Goal: Information Seeking & Learning: Learn about a topic

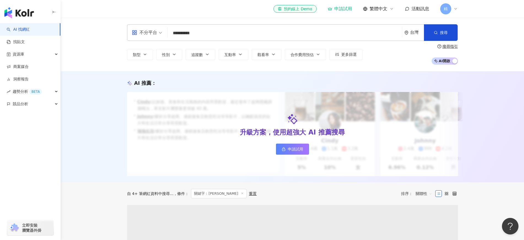
type input "**********"
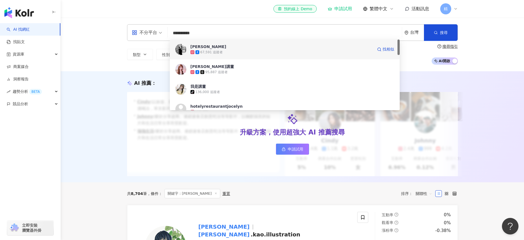
click at [333, 55] on div "[PERSON_NAME] 67,591 追蹤者 找相似" at bounding box center [285, 49] width 230 height 20
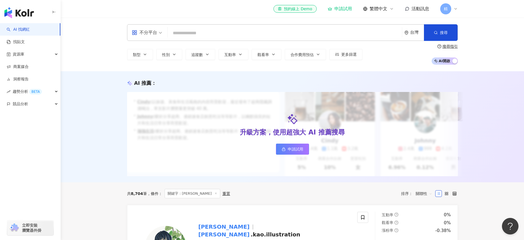
paste input "***"
type input "***"
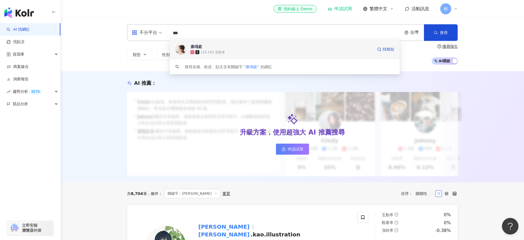
click at [238, 55] on div "118,193 追蹤者" at bounding box center [281, 52] width 182 height 6
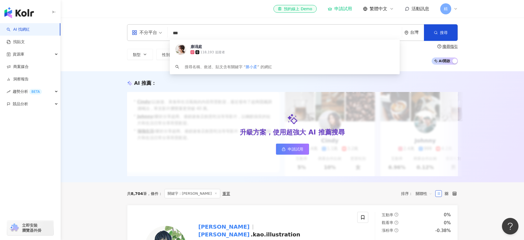
type input "***"
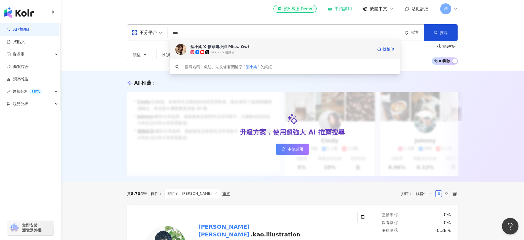
click at [275, 43] on div "聖小柔 X 貓頭鷹小姐 Miss. Owl 247,775 追蹤者 找相似" at bounding box center [285, 49] width 230 height 20
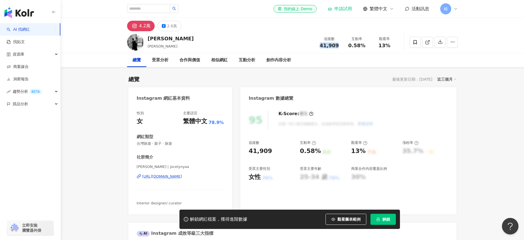
drag, startPoint x: 338, startPoint y: 48, endPoint x: 322, endPoint y: 47, distance: 16.3
click at [322, 47] on div "41,909" at bounding box center [329, 46] width 21 height 6
copy span "41,909"
drag, startPoint x: 366, startPoint y: 51, endPoint x: 351, endPoint y: 50, distance: 14.9
click at [351, 50] on div "葉芷君 Jocelyn Jocelyn ya 追蹤數 41,909 互動率 0.58% 觀看率 13%" at bounding box center [292, 42] width 353 height 22
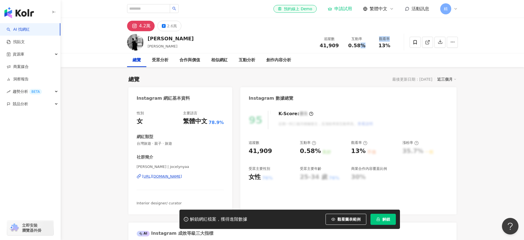
drag, startPoint x: 379, startPoint y: 42, endPoint x: 359, endPoint y: 44, distance: 20.0
click at [359, 44] on div "追蹤數 41,909 互動率 0.58% 觀看率 13%" at bounding box center [357, 42] width 83 height 16
click at [371, 44] on div "觀看率 13%" at bounding box center [385, 42] width 28 height 12
drag, startPoint x: 370, startPoint y: 47, endPoint x: 347, endPoint y: 45, distance: 23.2
click at [347, 45] on div "互動率 0.58%" at bounding box center [357, 42] width 28 height 12
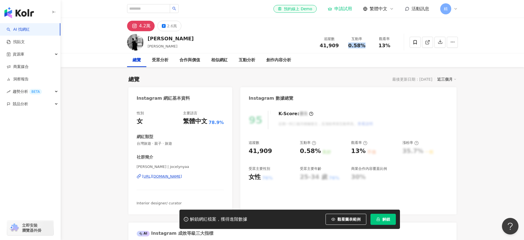
copy span "0.58%"
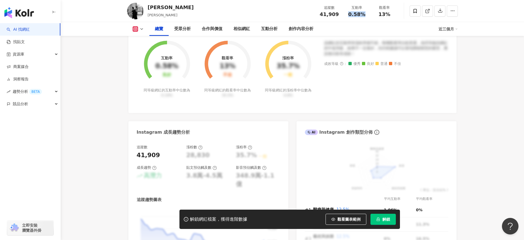
scroll to position [207, 0]
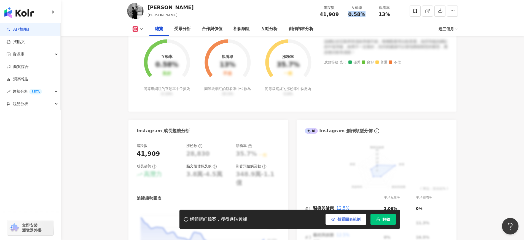
click at [356, 219] on span "觀看圖表範例" at bounding box center [348, 219] width 23 height 4
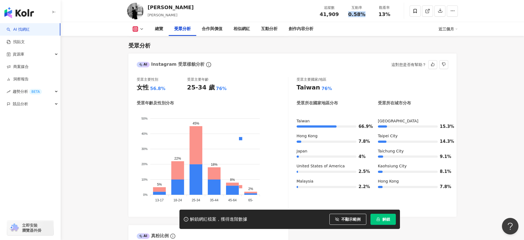
scroll to position [482, 0]
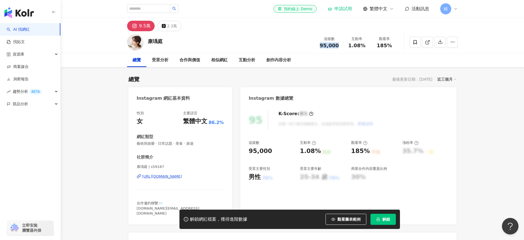
drag, startPoint x: 336, startPoint y: 47, endPoint x: 317, endPoint y: 47, distance: 19.6
click at [317, 47] on div "追蹤數 95,000" at bounding box center [330, 42] width 28 height 12
copy span "95,000"
drag, startPoint x: 370, startPoint y: 50, endPoint x: 349, endPoint y: 49, distance: 21.0
click at [349, 49] on div "追蹤數 95,000 互動率 1.08% 觀看率 185%" at bounding box center [357, 42] width 83 height 16
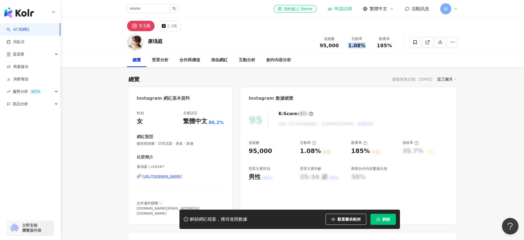
copy span "1.08%"
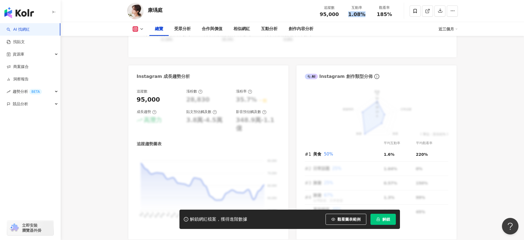
scroll to position [276, 0]
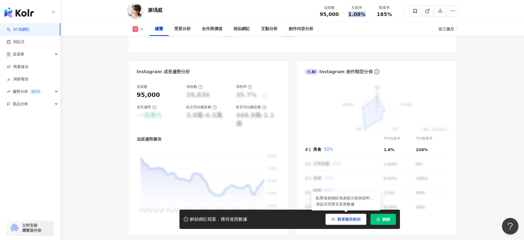
click at [349, 223] on button "觀看圖表範例" at bounding box center [346, 218] width 41 height 11
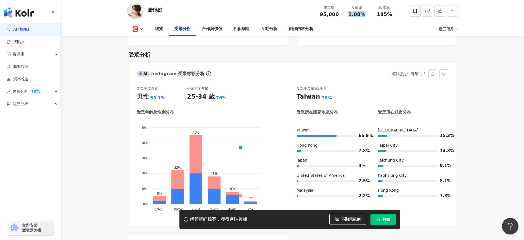
scroll to position [482, 0]
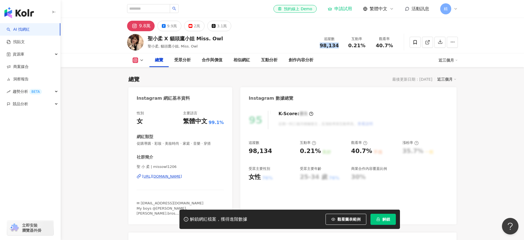
drag, startPoint x: 341, startPoint y: 48, endPoint x: 322, endPoint y: 48, distance: 19.0
click at [322, 48] on div "追蹤數 98,134 互動率 0.21% 觀看率 40.7%" at bounding box center [357, 42] width 83 height 16
copy span "98,134"
drag, startPoint x: 366, startPoint y: 47, endPoint x: 348, endPoint y: 48, distance: 17.4
click at [348, 48] on div "追蹤數 98,134 互動率 0.21% 觀看率 40.7%" at bounding box center [357, 42] width 83 height 16
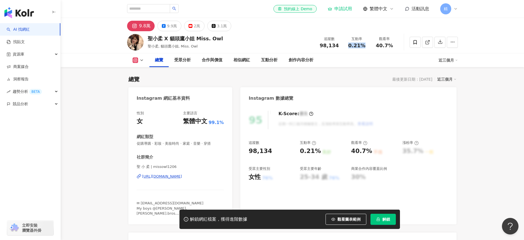
copy span "0.21%"
